Goal: Task Accomplishment & Management: Complete application form

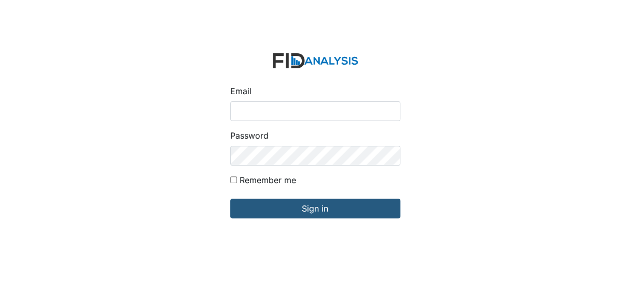
click at [270, 111] on input "Email" at bounding box center [315, 112] width 170 height 20
type input "[EMAIL_ADDRESS][DOMAIN_NAME]"
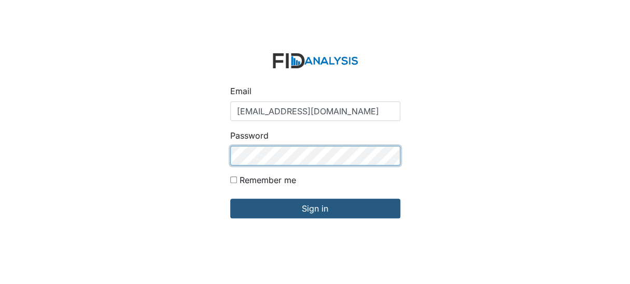
click at [230, 199] on input "Sign in" at bounding box center [315, 209] width 170 height 20
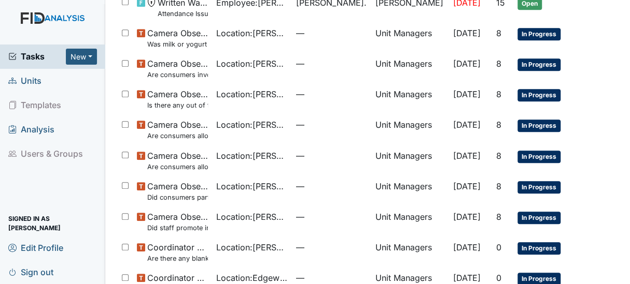
scroll to position [207, 0]
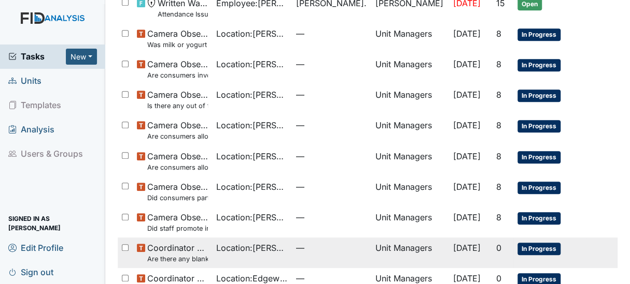
drag, startPoint x: 175, startPoint y: 255, endPoint x: 154, endPoint y: 257, distance: 20.8
click at [154, 257] on small "Are there any blank MAR"s" at bounding box center [177, 259] width 61 height 10
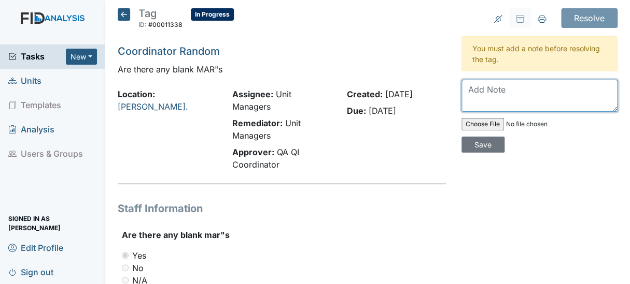
click at [488, 84] on textarea at bounding box center [539, 96] width 156 height 32
click at [579, 88] on textarea "Staff was told of omission" at bounding box center [539, 96] width 156 height 32
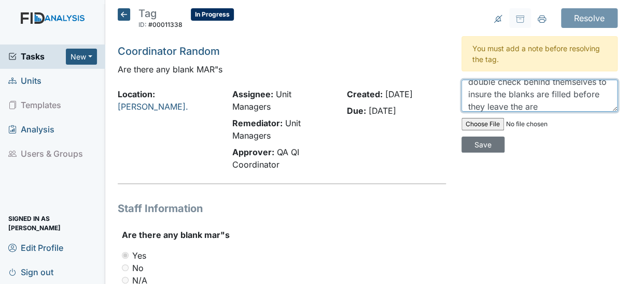
scroll to position [45, 0]
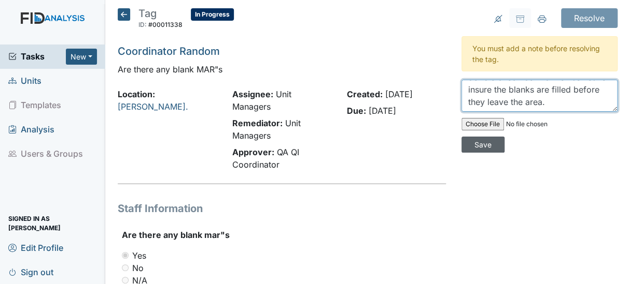
type textarea "Staff was told of omission and made correction. Reminded staff to double check …"
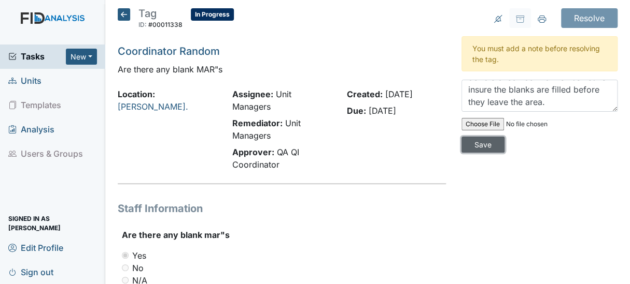
click at [481, 143] on input "Save" at bounding box center [482, 145] width 43 height 16
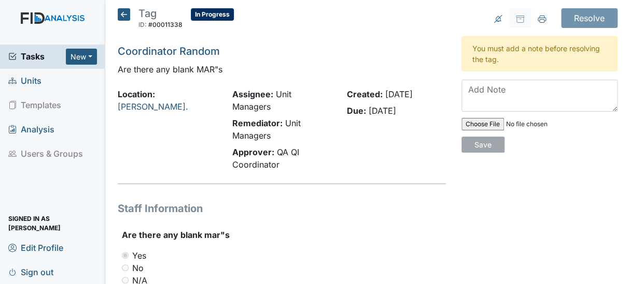
scroll to position [0, 0]
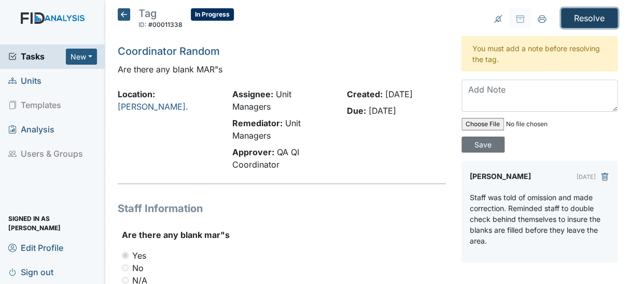
click at [587, 13] on input "Resolve" at bounding box center [589, 18] width 56 height 20
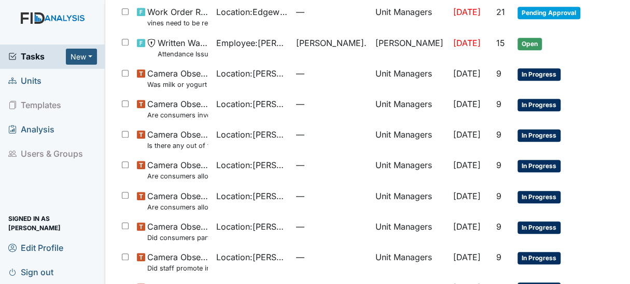
scroll to position [197, 0]
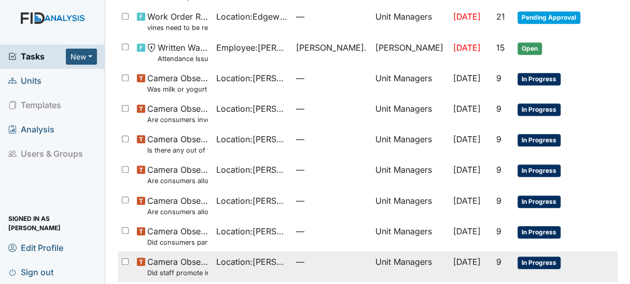
click at [169, 270] on small "Did staff promote independence in all the following areas? (Hand washing, obtai…" at bounding box center [177, 273] width 61 height 10
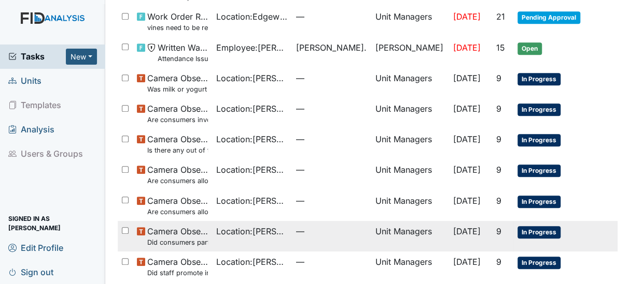
click at [182, 241] on small "Did consumers participate in family style dining?" at bounding box center [177, 243] width 61 height 10
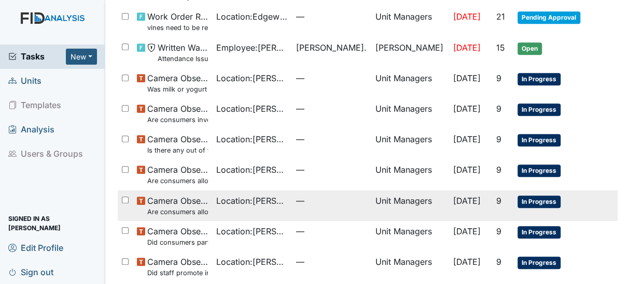
click at [166, 209] on small "Are consumers allowed to start meals appropriately?" at bounding box center [177, 212] width 61 height 10
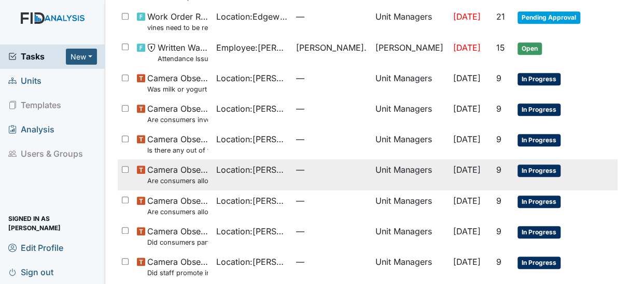
click at [160, 176] on small "Are consumers allowed to leave the table as desired?" at bounding box center [177, 181] width 61 height 10
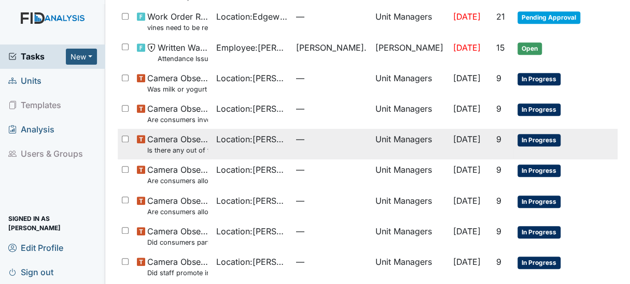
click at [168, 146] on small "Is there any out of the ordinary cell phone usage?" at bounding box center [177, 151] width 61 height 10
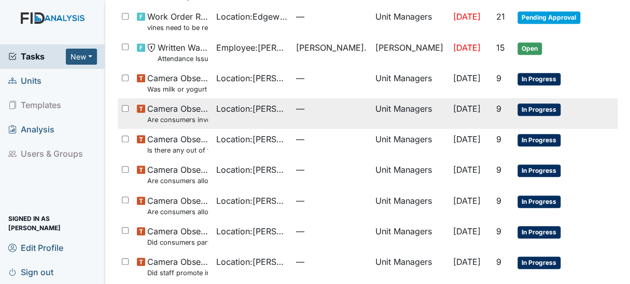
click at [187, 118] on small "Are consumers involved in Active Treatment?" at bounding box center [177, 120] width 61 height 10
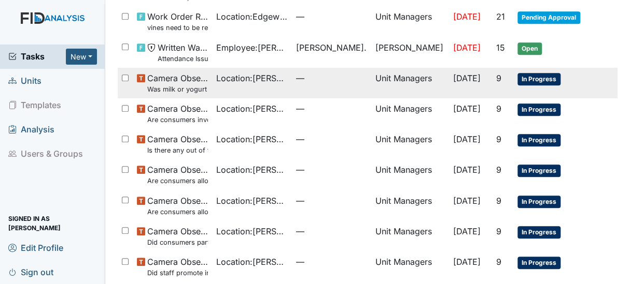
click at [185, 89] on small "Was milk or yogurt served at the meal?" at bounding box center [177, 89] width 61 height 10
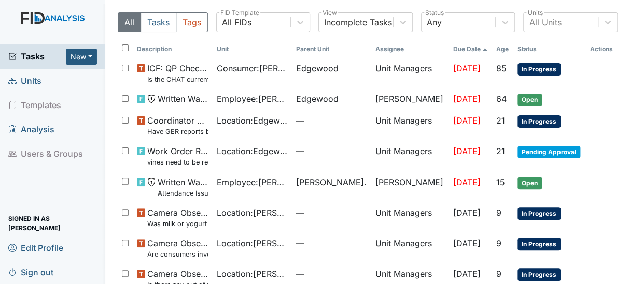
scroll to position [54, 0]
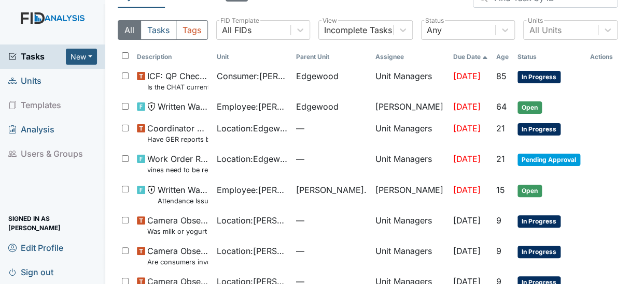
click at [31, 83] on span "Units" at bounding box center [24, 81] width 33 height 16
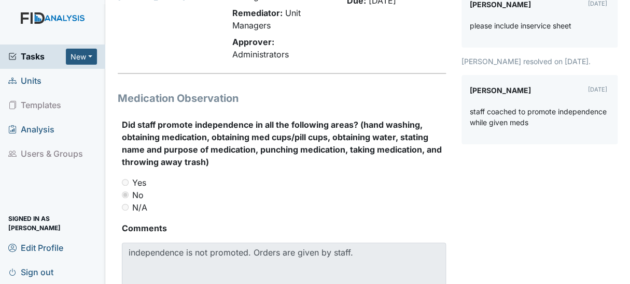
scroll to position [149, 0]
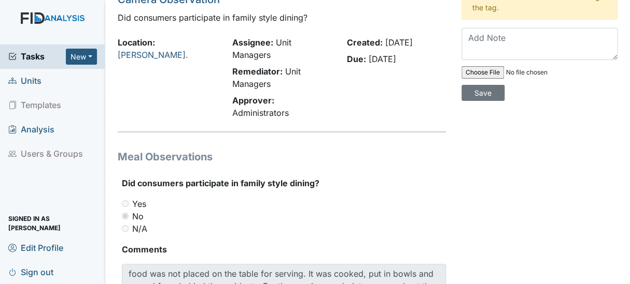
scroll to position [85, 0]
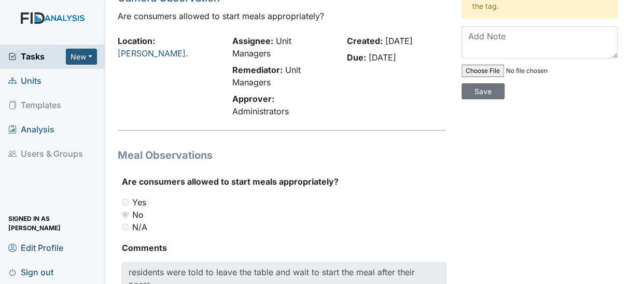
scroll to position [60, 0]
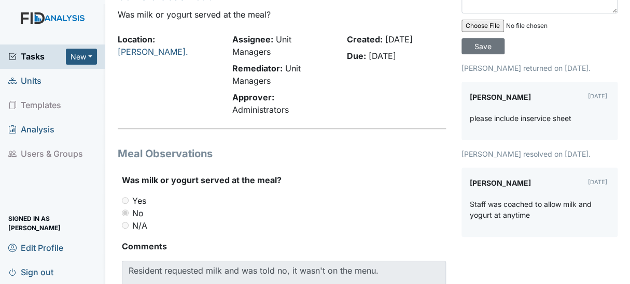
scroll to position [73, 0]
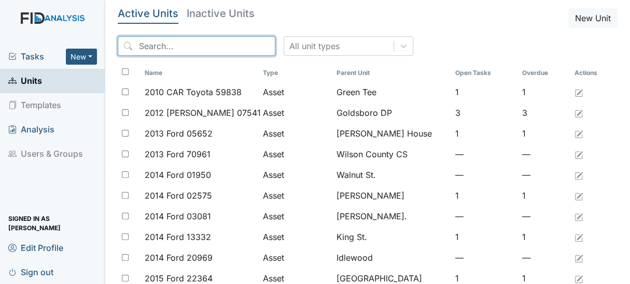
click at [177, 51] on input "search" at bounding box center [197, 46] width 158 height 20
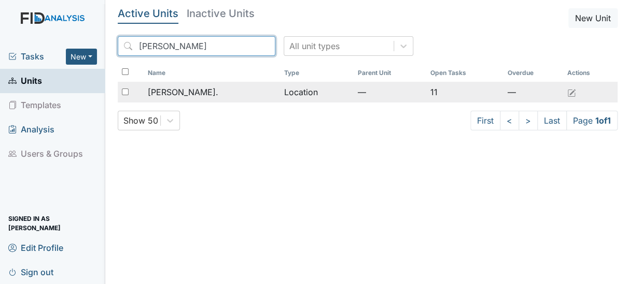
type input "dix"
click at [158, 88] on span "[PERSON_NAME]." at bounding box center [183, 92] width 70 height 12
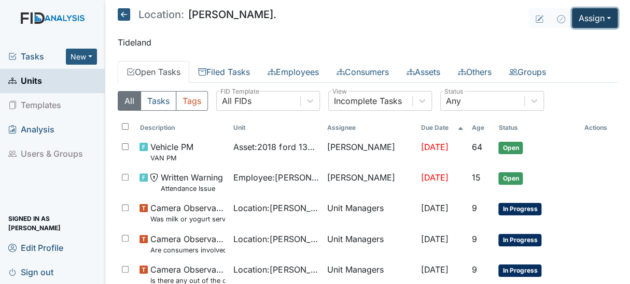
click at [597, 15] on button "Assign" at bounding box center [595, 18] width 46 height 20
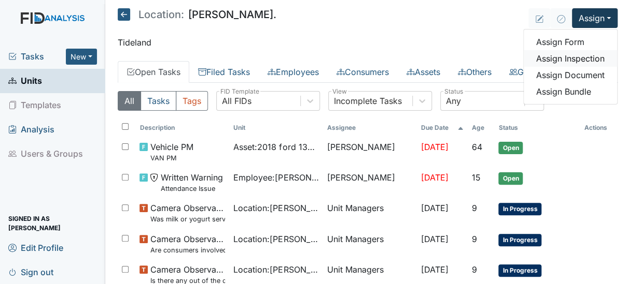
click at [553, 56] on link "Assign Inspection" at bounding box center [569, 58] width 93 height 17
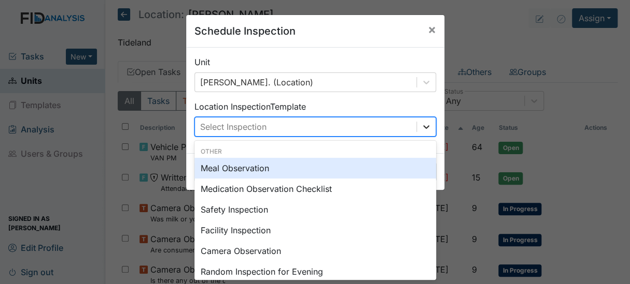
click at [417, 124] on div at bounding box center [426, 127] width 19 height 19
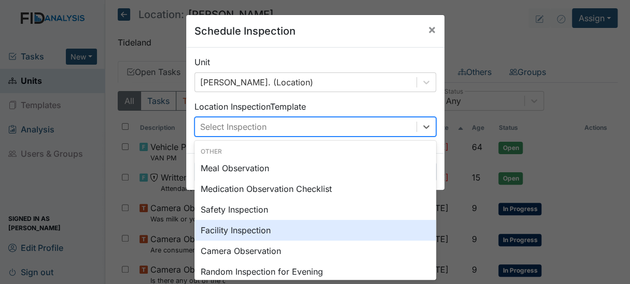
click at [225, 226] on div "Facility Inspection" at bounding box center [314, 230] width 241 height 21
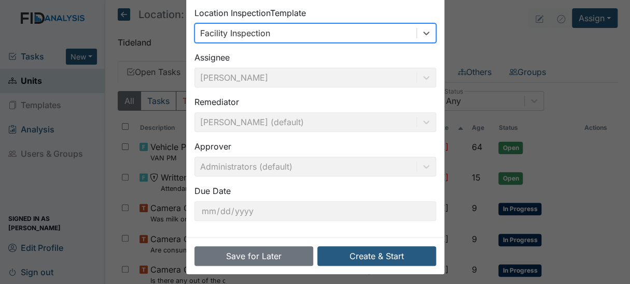
scroll to position [98, 0]
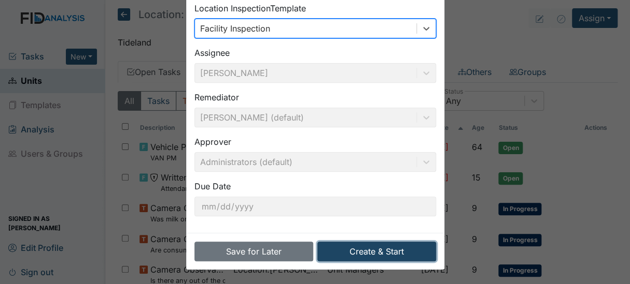
click at [363, 249] on button "Create & Start" at bounding box center [376, 252] width 119 height 20
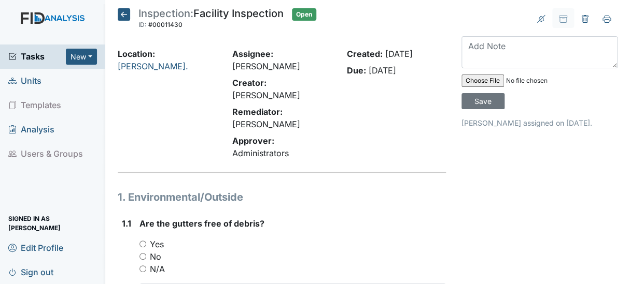
click at [140, 266] on input "N/A" at bounding box center [142, 269] width 7 height 7
radio input "true"
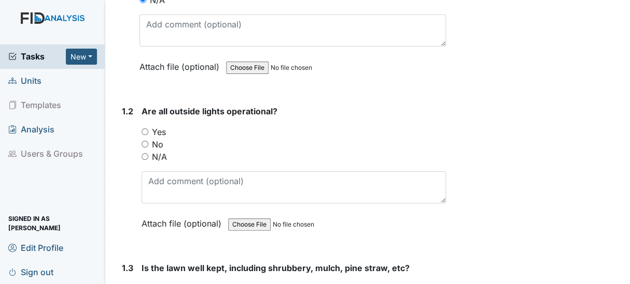
scroll to position [345, 0]
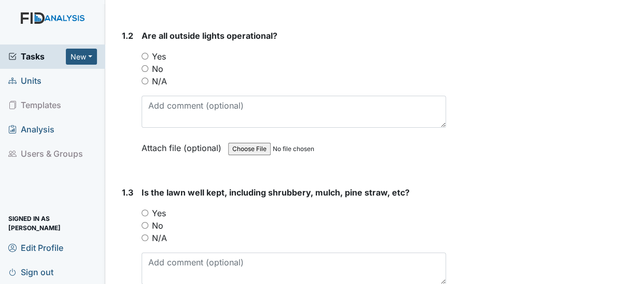
click at [145, 53] on input "Yes" at bounding box center [144, 56] width 7 height 7
radio input "true"
click at [145, 210] on input "Yes" at bounding box center [144, 213] width 7 height 7
radio input "true"
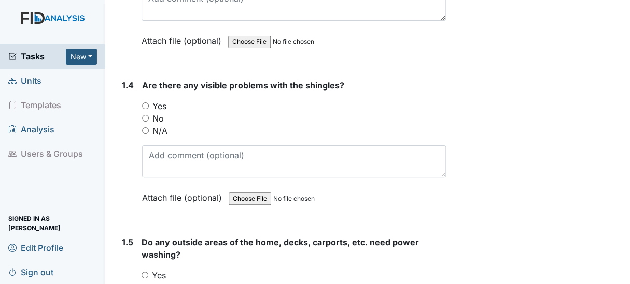
scroll to position [647, 0]
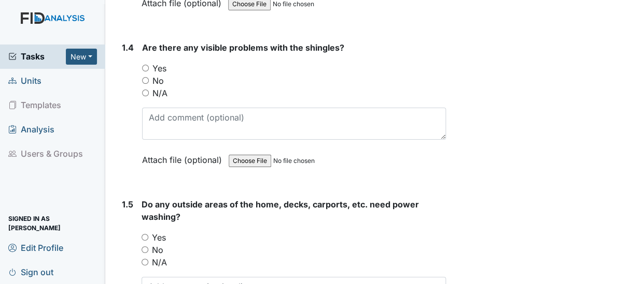
click at [146, 77] on input "No" at bounding box center [145, 80] width 7 height 7
radio input "true"
click at [145, 234] on input "Yes" at bounding box center [144, 237] width 7 height 7
radio input "true"
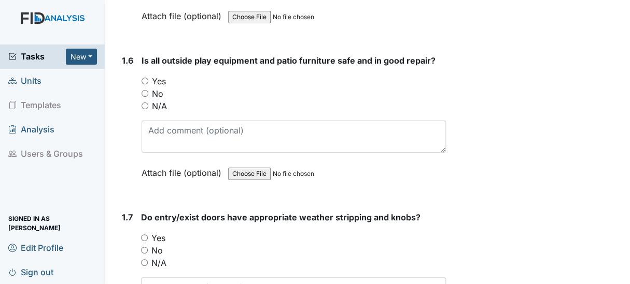
scroll to position [979, 0]
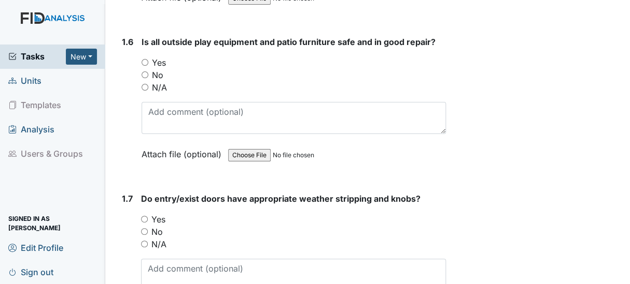
click at [145, 59] on input "Yes" at bounding box center [144, 62] width 7 height 7
radio input "true"
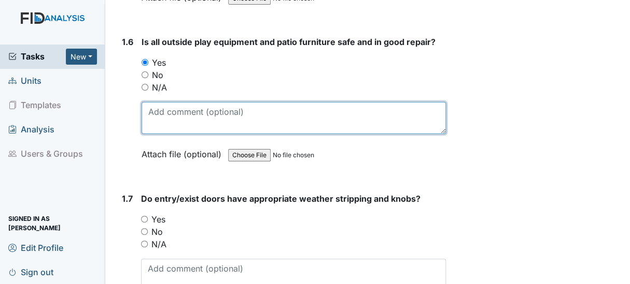
click at [153, 102] on textarea at bounding box center [293, 118] width 304 height 32
type textarea "Basketball goal should have water to keep it"
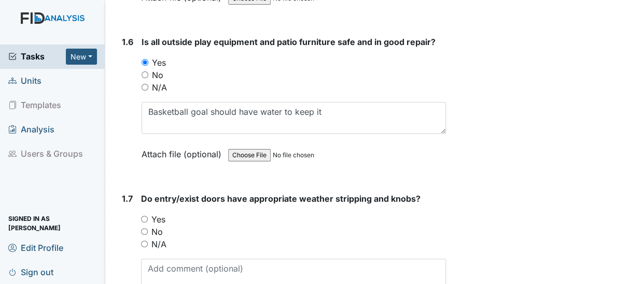
click at [144, 216] on input "Yes" at bounding box center [144, 219] width 7 height 7
radio input "true"
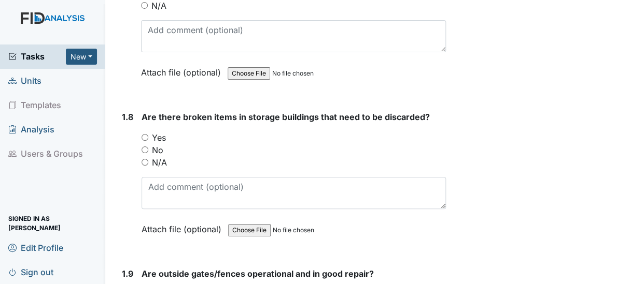
scroll to position [1262, 0]
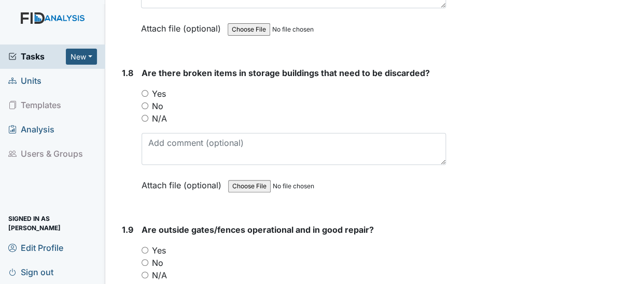
click at [144, 103] on input "No" at bounding box center [144, 106] width 7 height 7
radio input "true"
click at [146, 260] on input "No" at bounding box center [144, 263] width 7 height 7
radio input "true"
click at [145, 272] on input "N/A" at bounding box center [144, 275] width 7 height 7
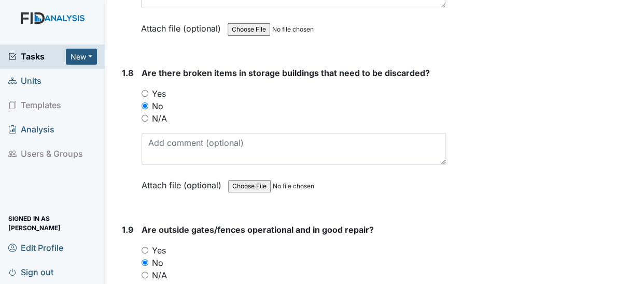
radio input "true"
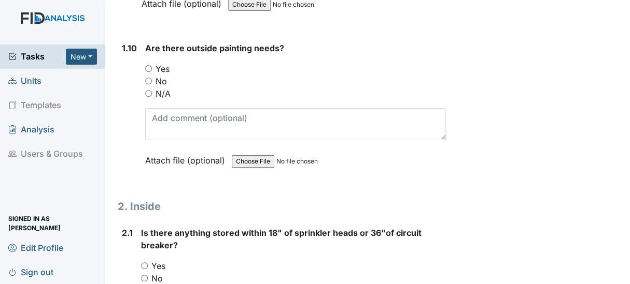
scroll to position [1620, 0]
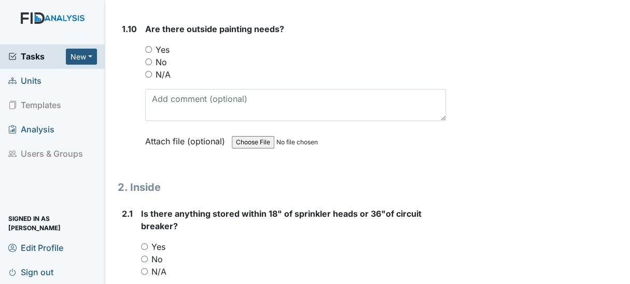
click at [146, 59] on input "No" at bounding box center [148, 62] width 7 height 7
radio input "true"
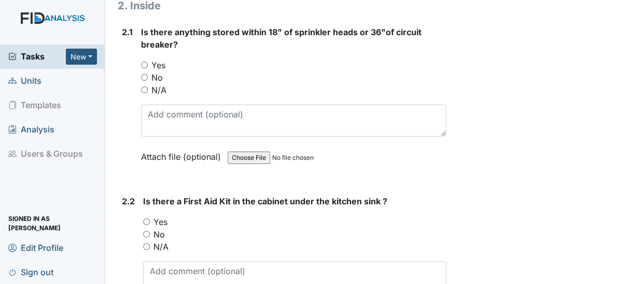
scroll to position [1808, 0]
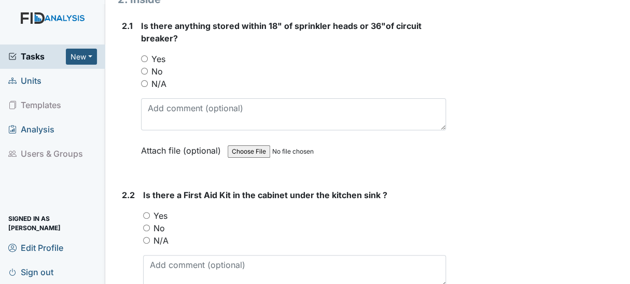
click at [142, 55] on input "Yes" at bounding box center [144, 58] width 7 height 7
radio input "true"
click at [145, 212] on input "Yes" at bounding box center [146, 215] width 7 height 7
radio input "true"
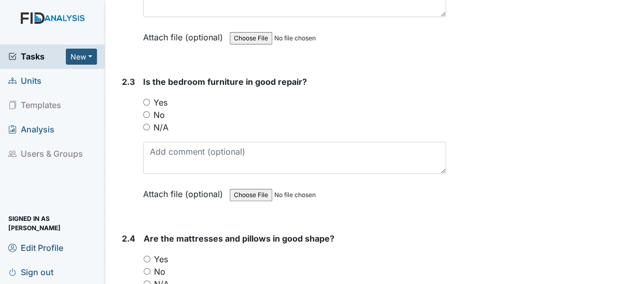
scroll to position [2135, 0]
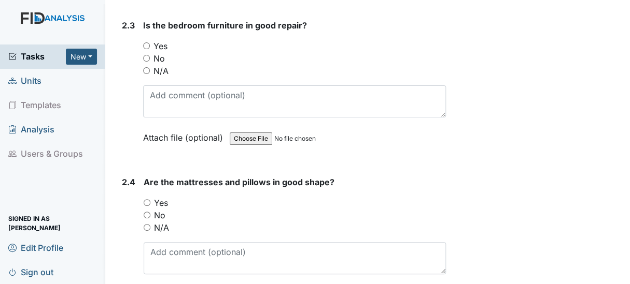
click at [145, 42] on input "Yes" at bounding box center [146, 45] width 7 height 7
radio input "true"
click at [146, 199] on input "Yes" at bounding box center [147, 202] width 7 height 7
radio input "true"
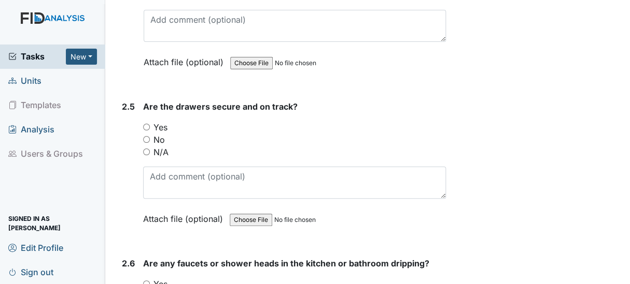
scroll to position [2443, 0]
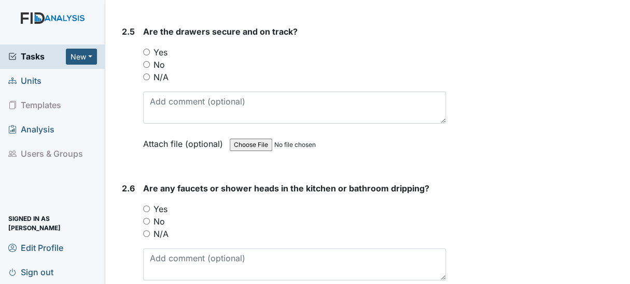
click at [145, 49] on input "Yes" at bounding box center [146, 52] width 7 height 7
radio input "true"
click at [146, 218] on input "No" at bounding box center [146, 221] width 7 height 7
radio input "true"
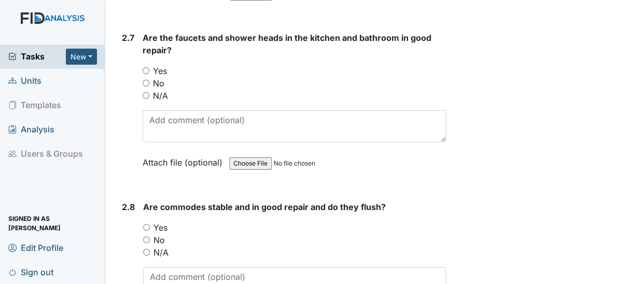
scroll to position [2763, 0]
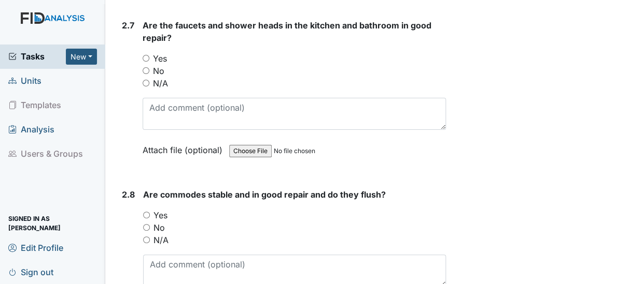
click at [146, 55] on input "Yes" at bounding box center [145, 58] width 7 height 7
radio input "true"
drag, startPoint x: 146, startPoint y: 38, endPoint x: 190, endPoint y: 112, distance: 86.2
click at [190, 112] on div "Are the faucets and shower heads in the kitchen and bathroom in good repair? Yo…" at bounding box center [293, 91] width 303 height 145
click at [145, 212] on input "Yes" at bounding box center [146, 215] width 7 height 7
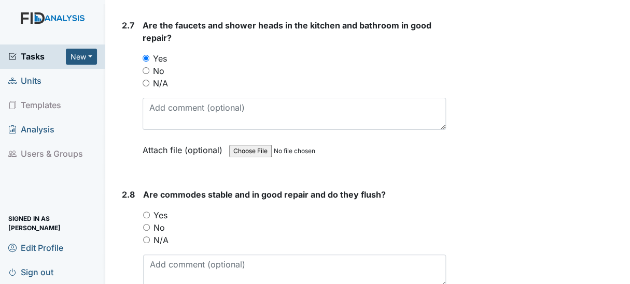
radio input "true"
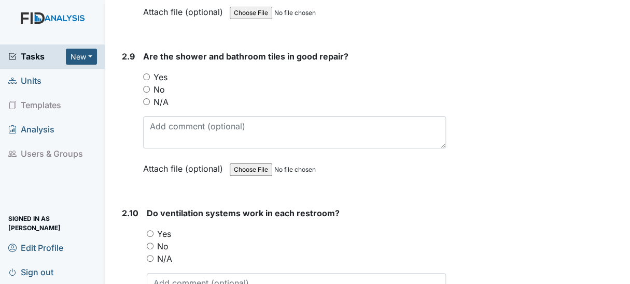
scroll to position [3090, 0]
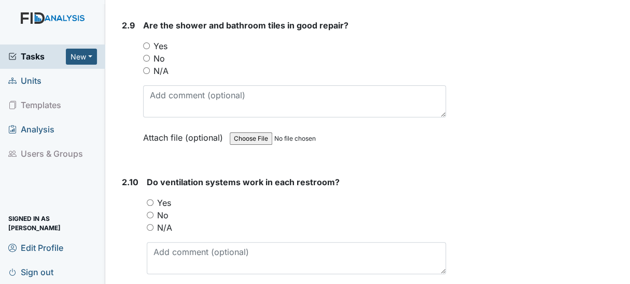
click at [147, 55] on input "No" at bounding box center [146, 58] width 7 height 7
radio input "true"
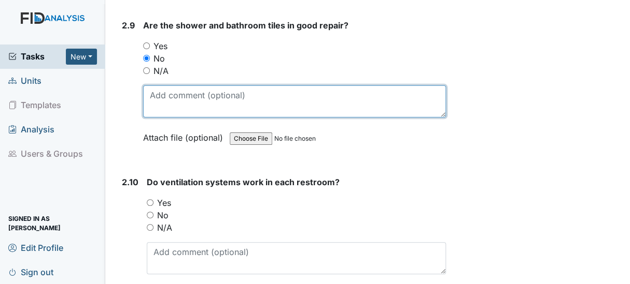
click at [165, 85] on textarea at bounding box center [294, 101] width 303 height 32
type textarea "HC bathroom is in process of renovation prep."
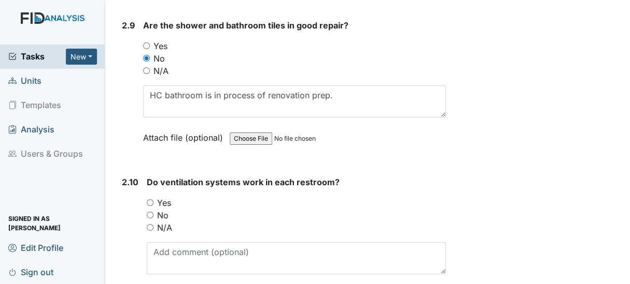
click at [150, 197] on div "Yes" at bounding box center [296, 203] width 299 height 12
click at [150, 199] on input "Yes" at bounding box center [150, 202] width 7 height 7
radio input "true"
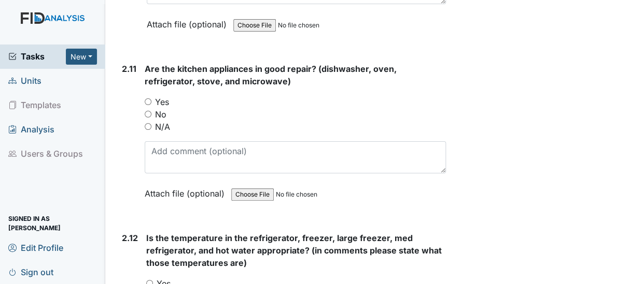
scroll to position [3373, 0]
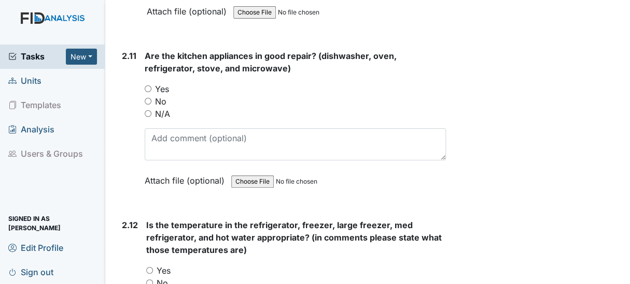
click at [148, 85] on input "Yes" at bounding box center [148, 88] width 7 height 7
radio input "true"
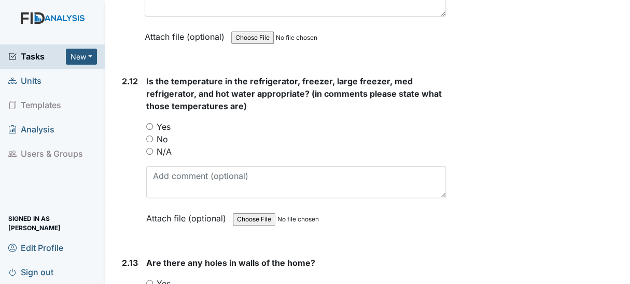
scroll to position [3536, 0]
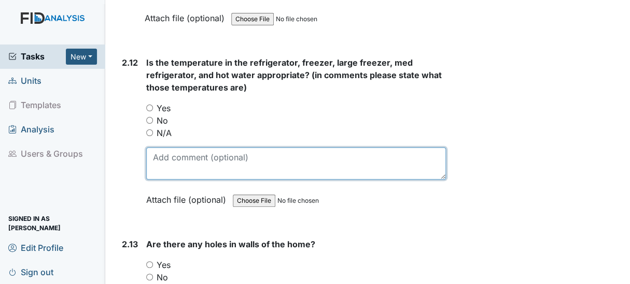
click at [156, 148] on textarea at bounding box center [295, 164] width 299 height 32
click at [174, 148] on textarea "ref freezer water" at bounding box center [295, 164] width 299 height 32
click at [166, 148] on textarea "ref 48 freezer water" at bounding box center [295, 164] width 299 height 32
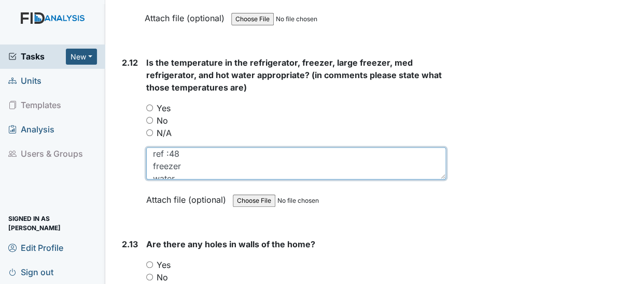
click at [166, 148] on textarea "ref :48 freezer water" at bounding box center [295, 164] width 299 height 32
click at [183, 148] on textarea "ref :48 freezer water" at bounding box center [295, 164] width 299 height 32
click at [181, 154] on textarea "ref :48 freezer : -6 water" at bounding box center [295, 164] width 299 height 32
type textarea "ref :48 freezer : -6 water: 105"
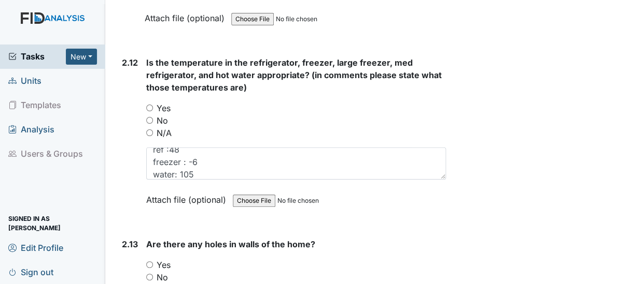
click at [150, 262] on input "Yes" at bounding box center [149, 265] width 7 height 7
radio input "true"
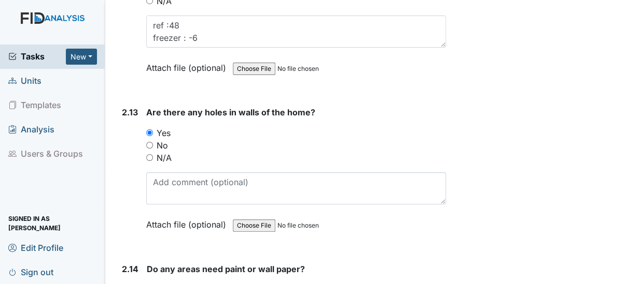
scroll to position [3718, 0]
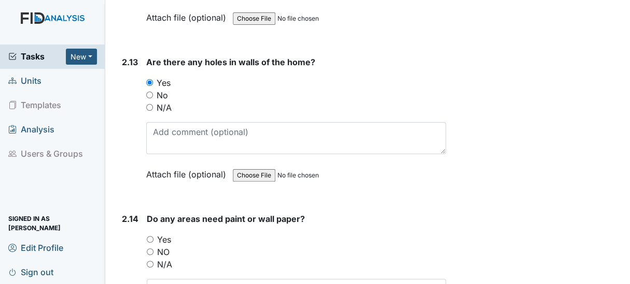
click at [147, 92] on input "No" at bounding box center [149, 95] width 7 height 7
radio input "true"
click at [147, 236] on input "Yes" at bounding box center [150, 239] width 7 height 7
radio input "true"
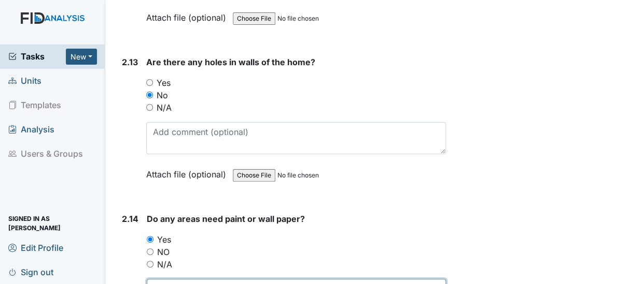
type textarea "O"
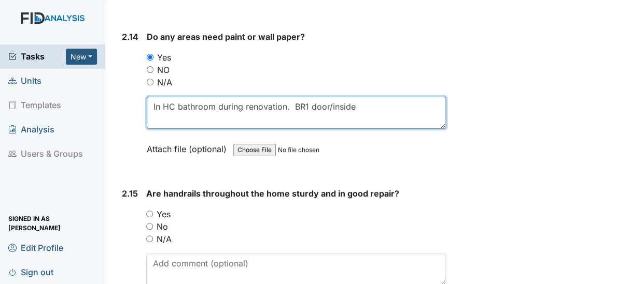
scroll to position [3957, 0]
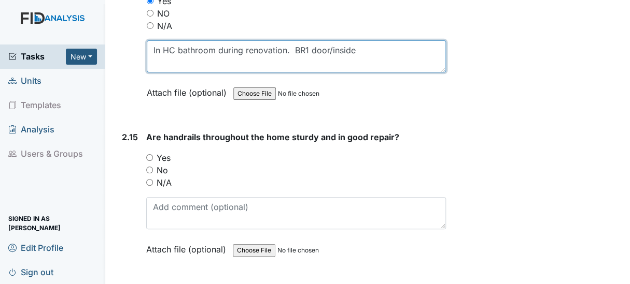
type textarea "In HC bathroom during renovation. BR1 door/inside"
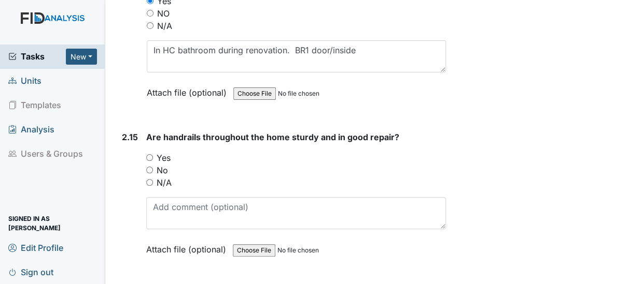
click at [150, 167] on input "No" at bounding box center [149, 170] width 7 height 7
radio input "true"
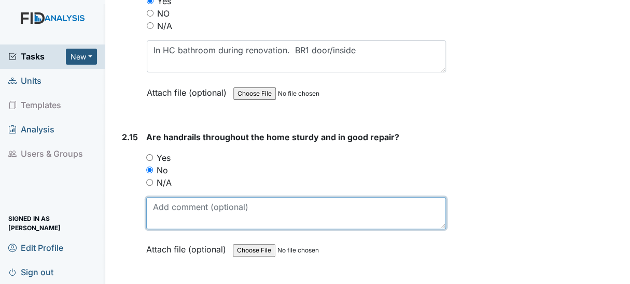
click at [154, 197] on textarea at bounding box center [295, 213] width 299 height 32
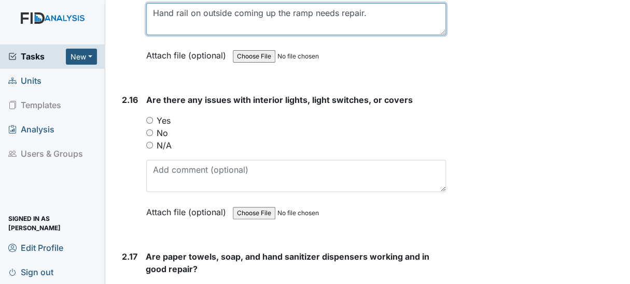
scroll to position [4176, 0]
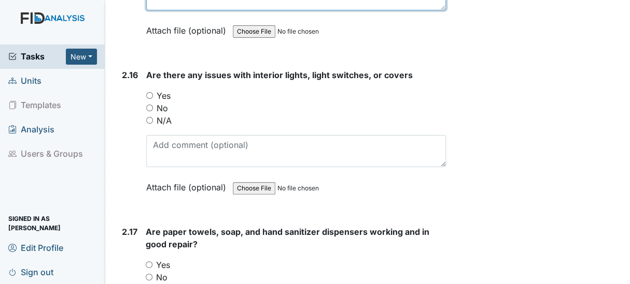
type textarea "Hand rail on outside coming up the ramp needs repair."
click at [149, 105] on input "No" at bounding box center [149, 108] width 7 height 7
radio input "true"
click at [147, 262] on input "Yes" at bounding box center [149, 265] width 7 height 7
radio input "true"
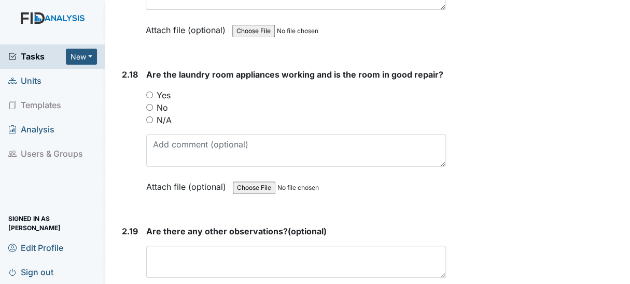
scroll to position [4522, 0]
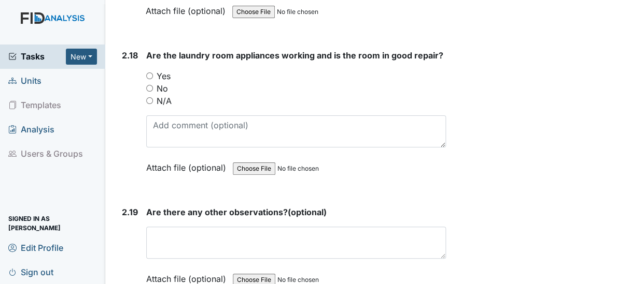
click at [150, 73] on input "Yes" at bounding box center [149, 76] width 7 height 7
radio input "true"
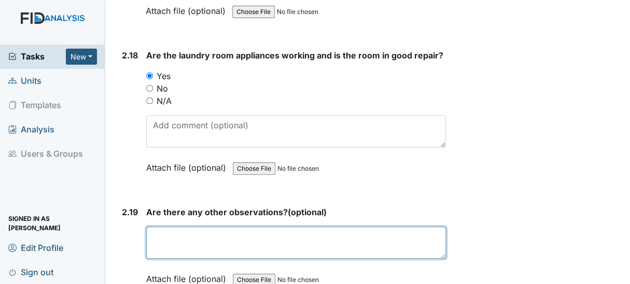
click at [205, 227] on textarea at bounding box center [295, 243] width 299 height 32
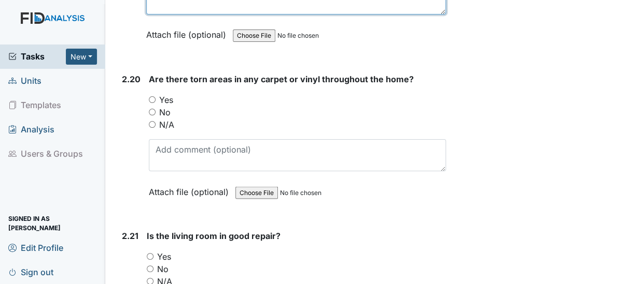
scroll to position [4786, 0]
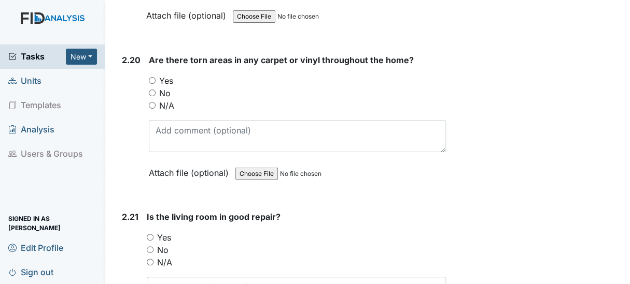
type textarea "na"
click at [152, 77] on input "Yes" at bounding box center [152, 80] width 7 height 7
radio input "true"
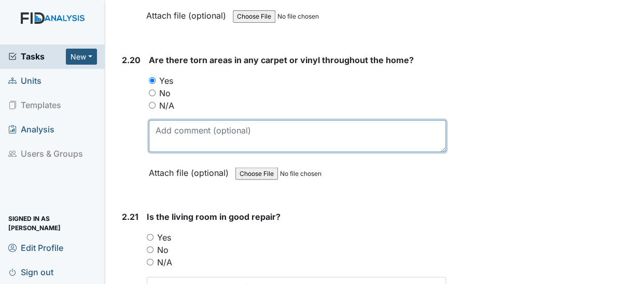
click at [164, 120] on textarea at bounding box center [297, 136] width 297 height 32
type textarea "HC bathroom"
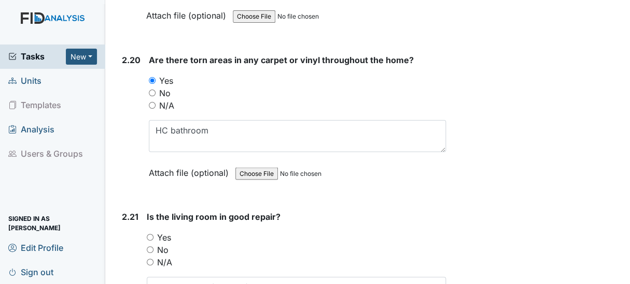
click at [149, 234] on input "Yes" at bounding box center [150, 237] width 7 height 7
radio input "true"
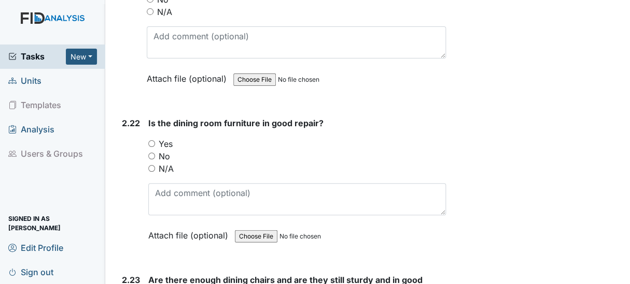
scroll to position [5056, 0]
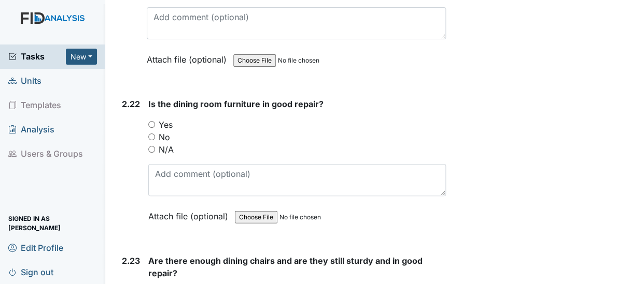
click at [153, 121] on input "Yes" at bounding box center [151, 124] width 7 height 7
radio input "true"
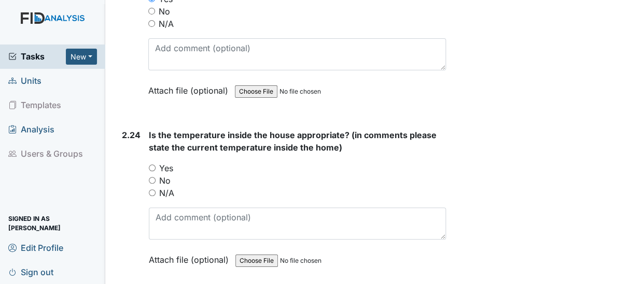
scroll to position [5433, 0]
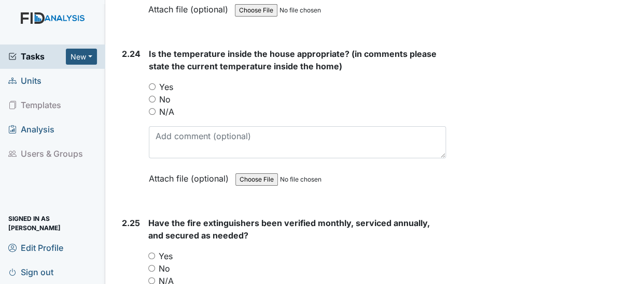
click at [151, 83] on input "Yes" at bounding box center [152, 86] width 7 height 7
radio input "true"
click at [150, 253] on input "Yes" at bounding box center [151, 256] width 7 height 7
radio input "true"
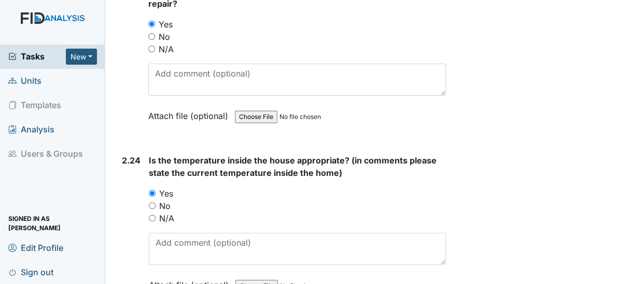
scroll to position [5319, 0]
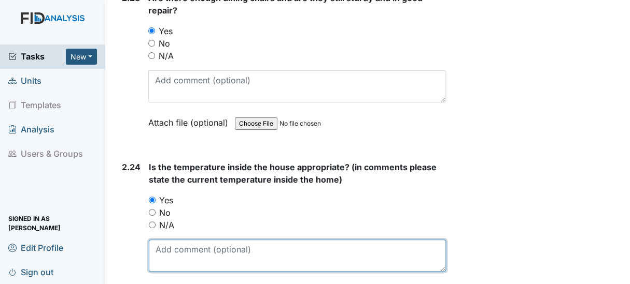
click at [178, 240] on textarea at bounding box center [297, 256] width 297 height 32
type textarea "70 degrees"
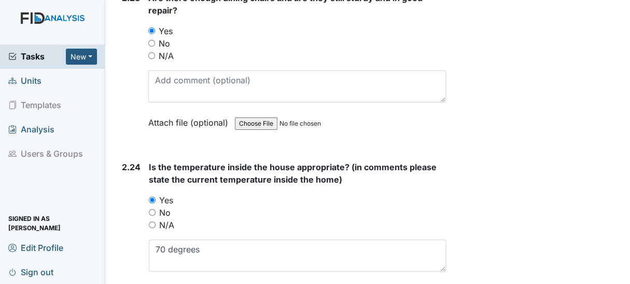
drag, startPoint x: 622, startPoint y: 8, endPoint x: 456, endPoint y: 74, distance: 178.4
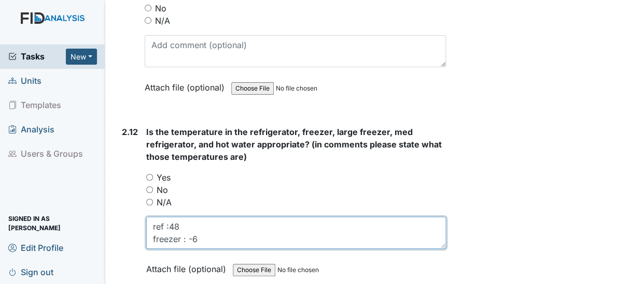
scroll to position [12, 0]
click at [197, 217] on textarea "ref :48 freezer : -6 water: 105" at bounding box center [295, 233] width 299 height 32
click at [172, 217] on textarea "ref :48 freezer : -6 water: 105" at bounding box center [295, 233] width 299 height 32
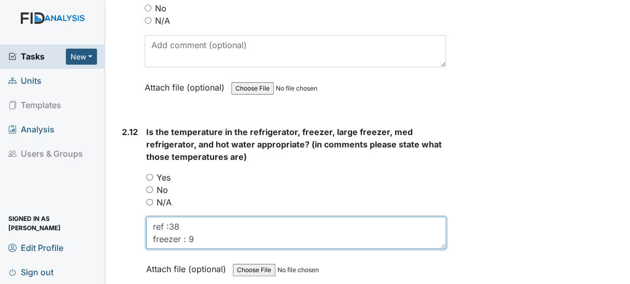
type textarea "ref :38 freezer : 9 water: 105"
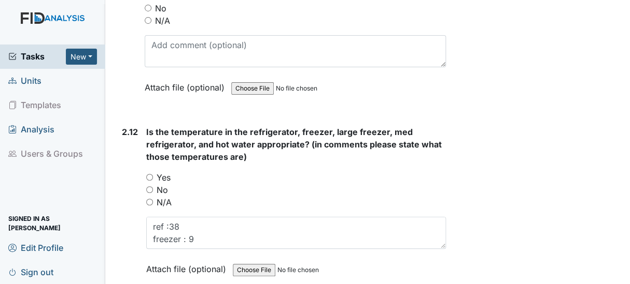
click at [146, 174] on input "Yes" at bounding box center [149, 177] width 7 height 7
radio input "true"
click at [145, 150] on div "2.12 Is the temperature in the refrigerator, freezer, large freezer, med refrig…" at bounding box center [282, 208] width 328 height 165
click at [147, 174] on input "Yes" at bounding box center [149, 177] width 7 height 7
radio input "true"
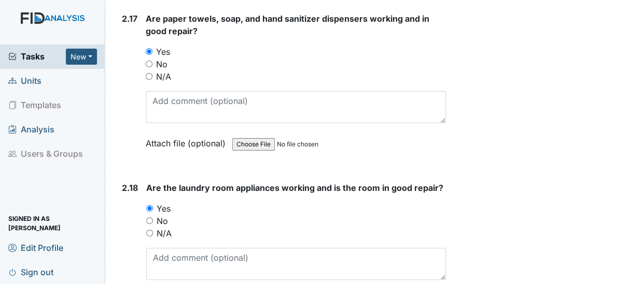
scroll to position [5533, 0]
